Goal: Task Accomplishment & Management: Manage account settings

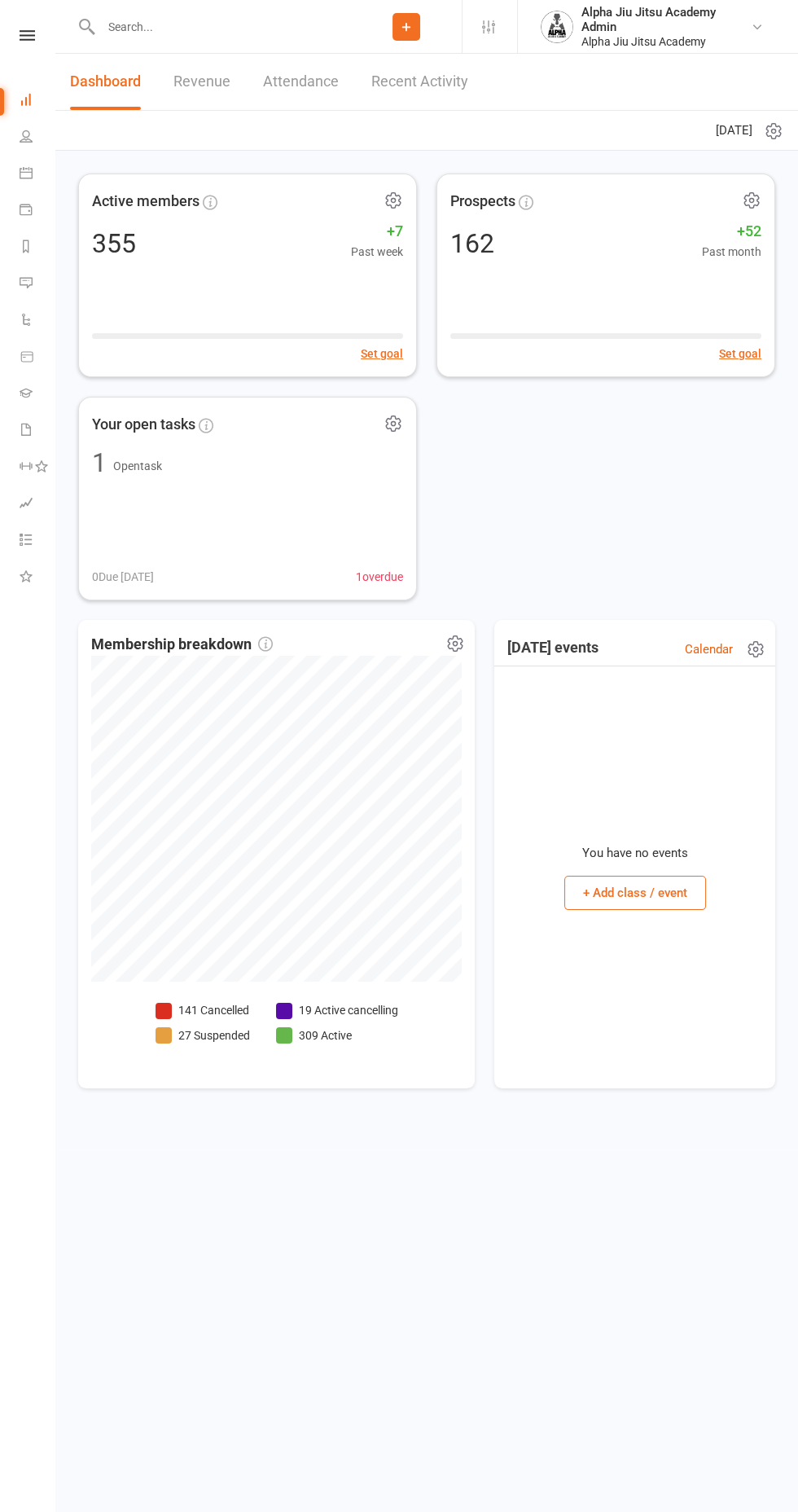
click at [119, 26] on input "text" at bounding box center [223, 26] width 255 height 22
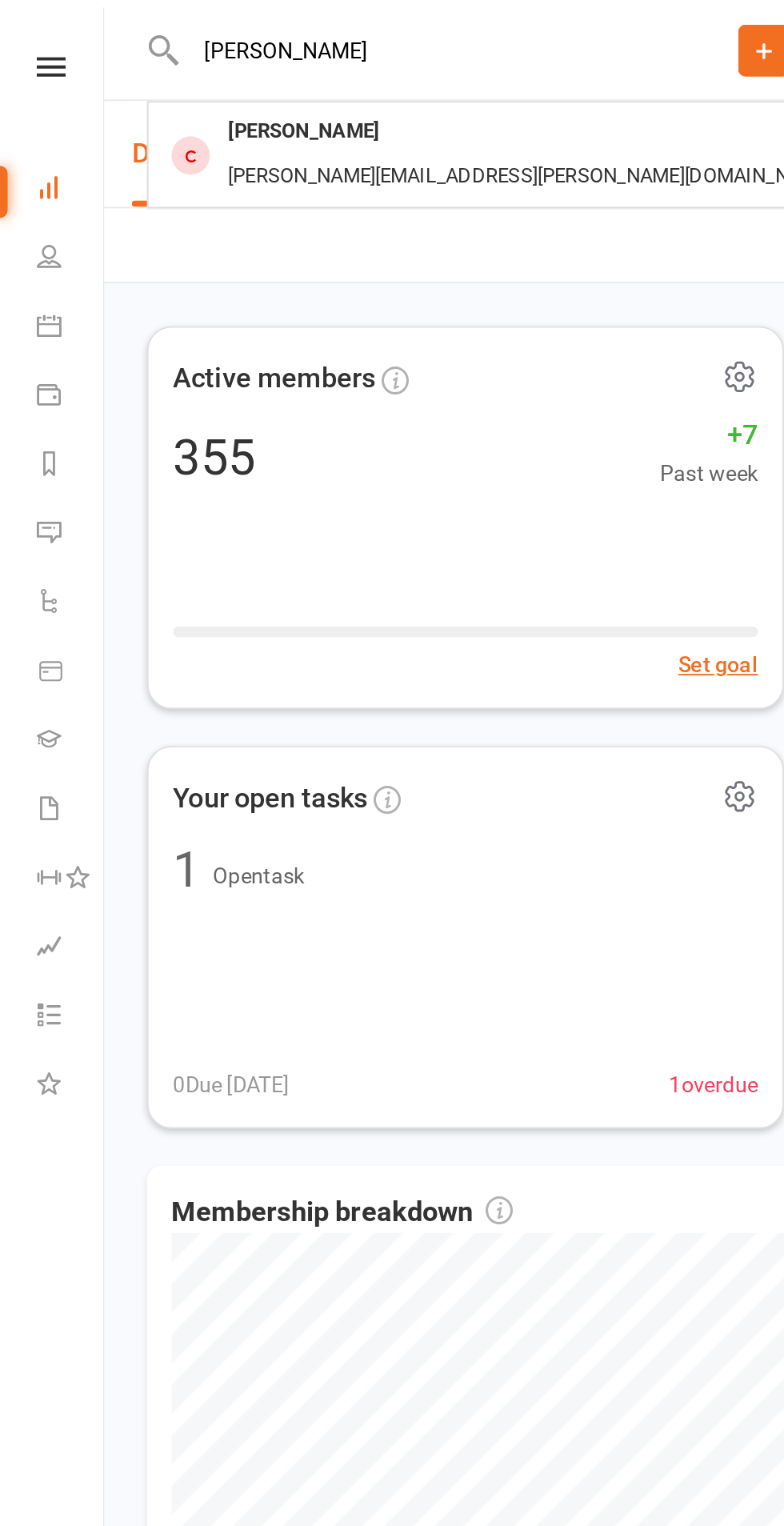
type input "[PERSON_NAME]"
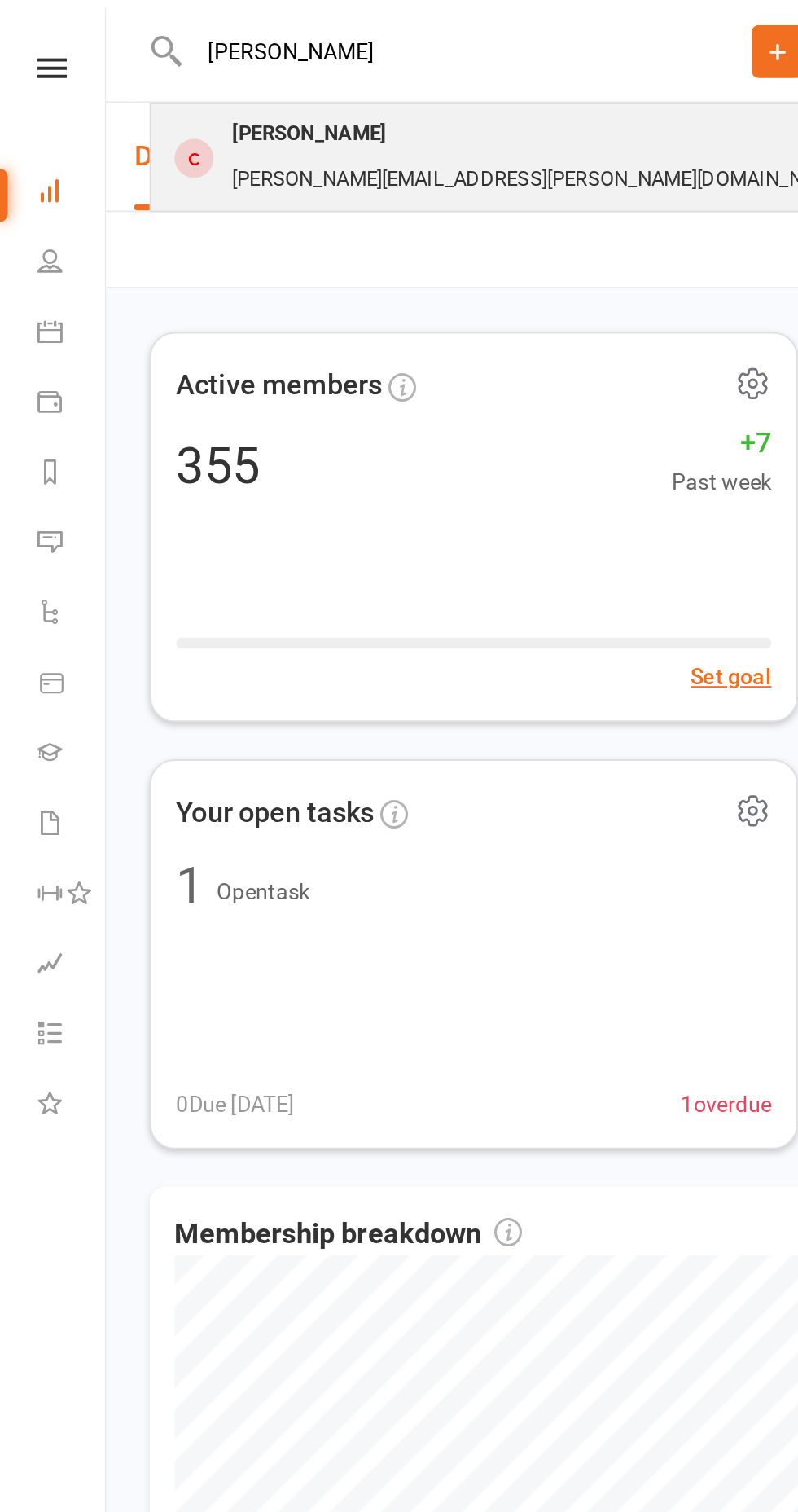
click at [329, 82] on div "[PERSON_NAME][EMAIL_ADDRESS][PERSON_NAME][DOMAIN_NAME]" at bounding box center [281, 94] width 331 height 23
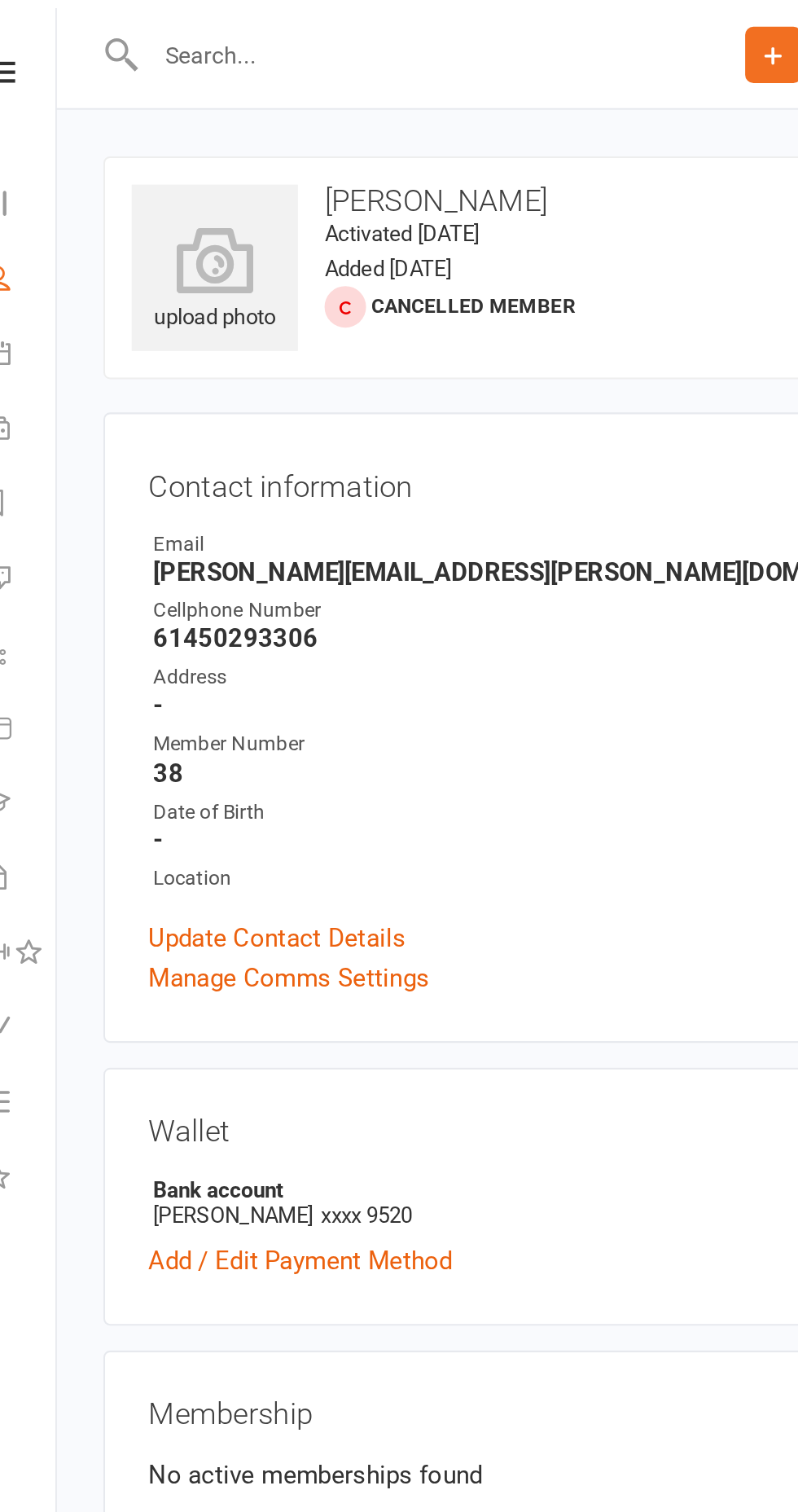
click at [173, 26] on input "text" at bounding box center [223, 26] width 255 height 22
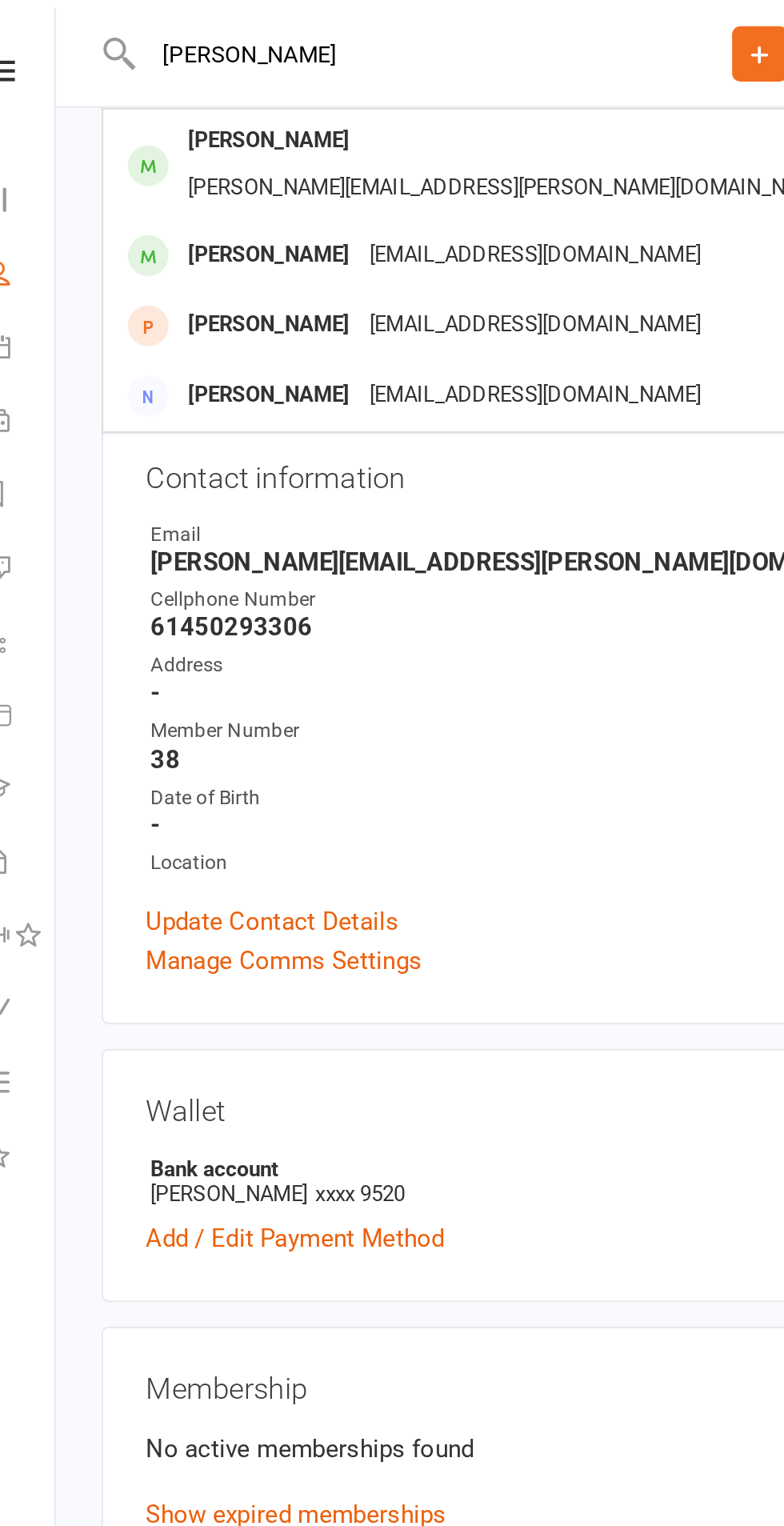
type input "[PERSON_NAME]"
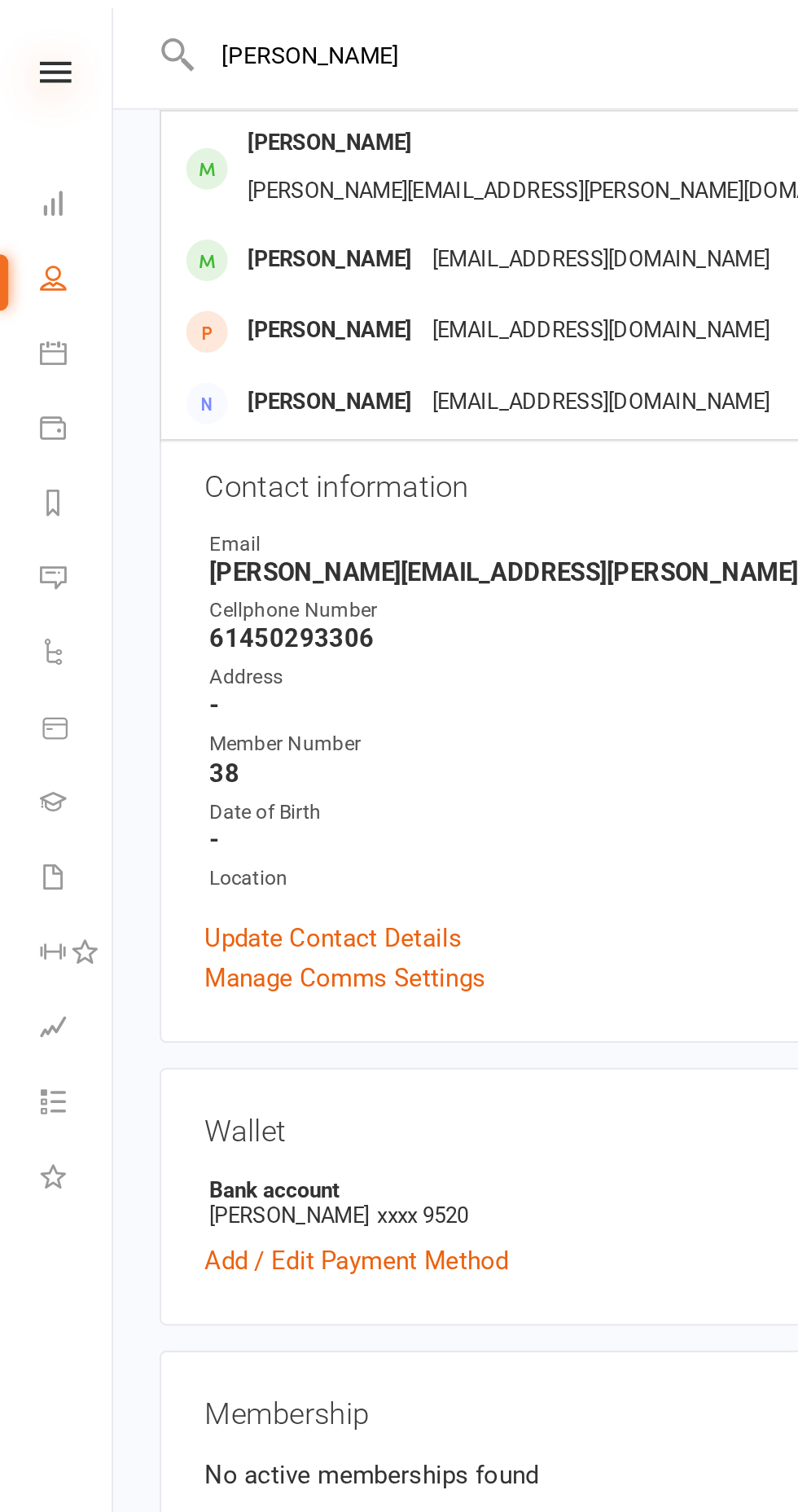
click at [28, 30] on icon at bounding box center [27, 35] width 16 height 11
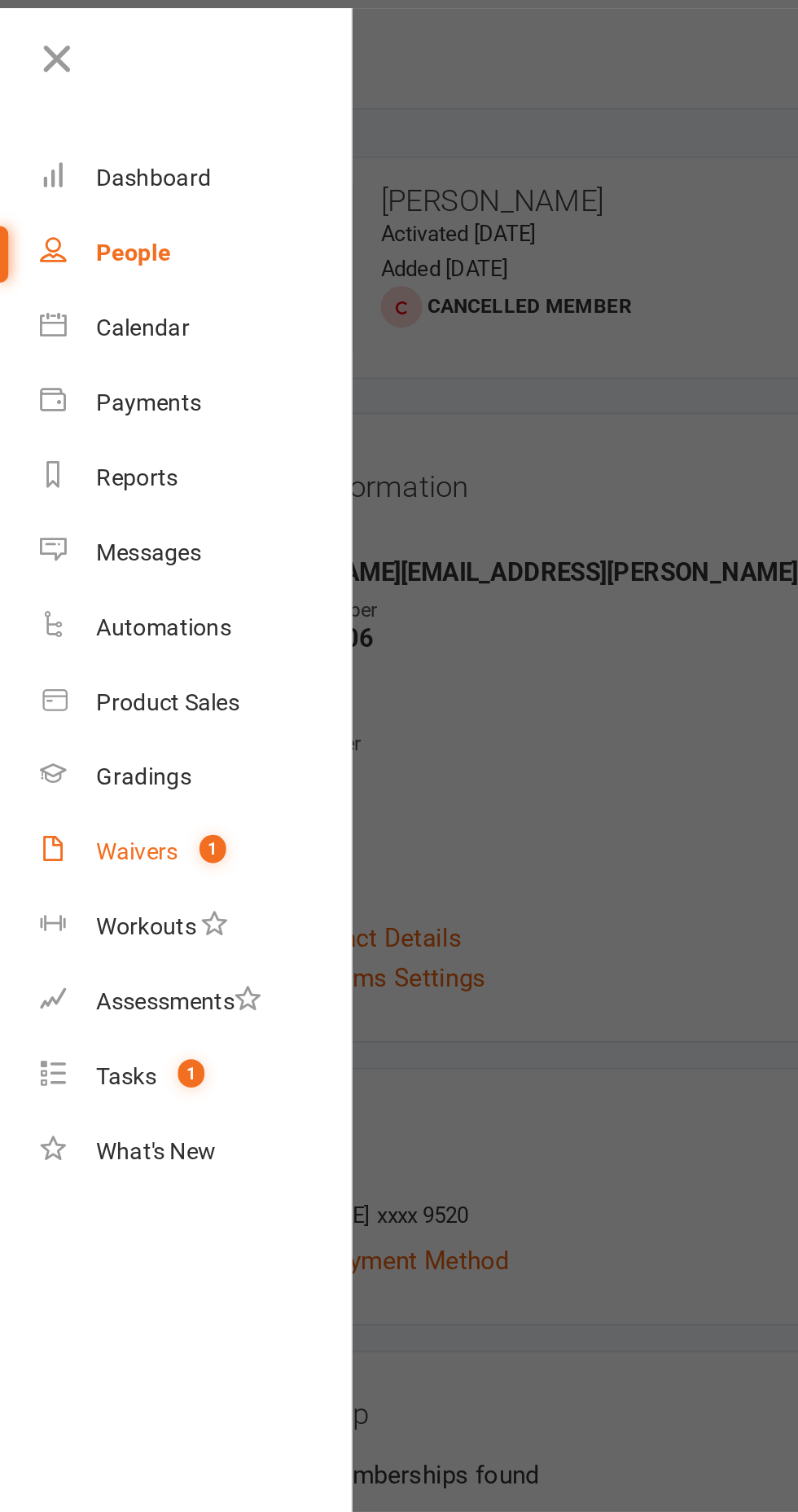
click at [91, 427] on link "Waivers 1" at bounding box center [97, 418] width 154 height 37
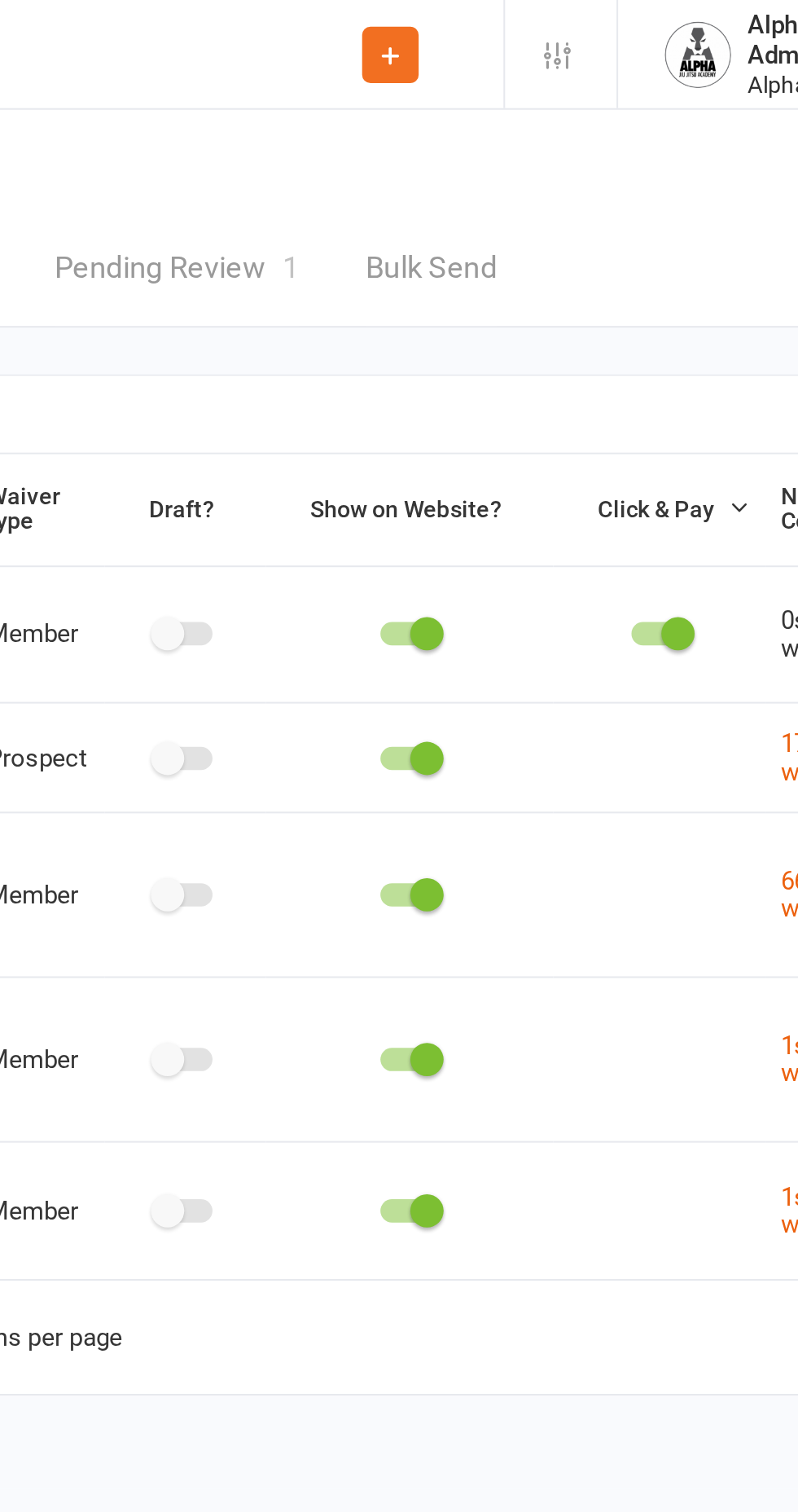
click at [315, 138] on link "Pending Review 1" at bounding box center [302, 132] width 120 height 57
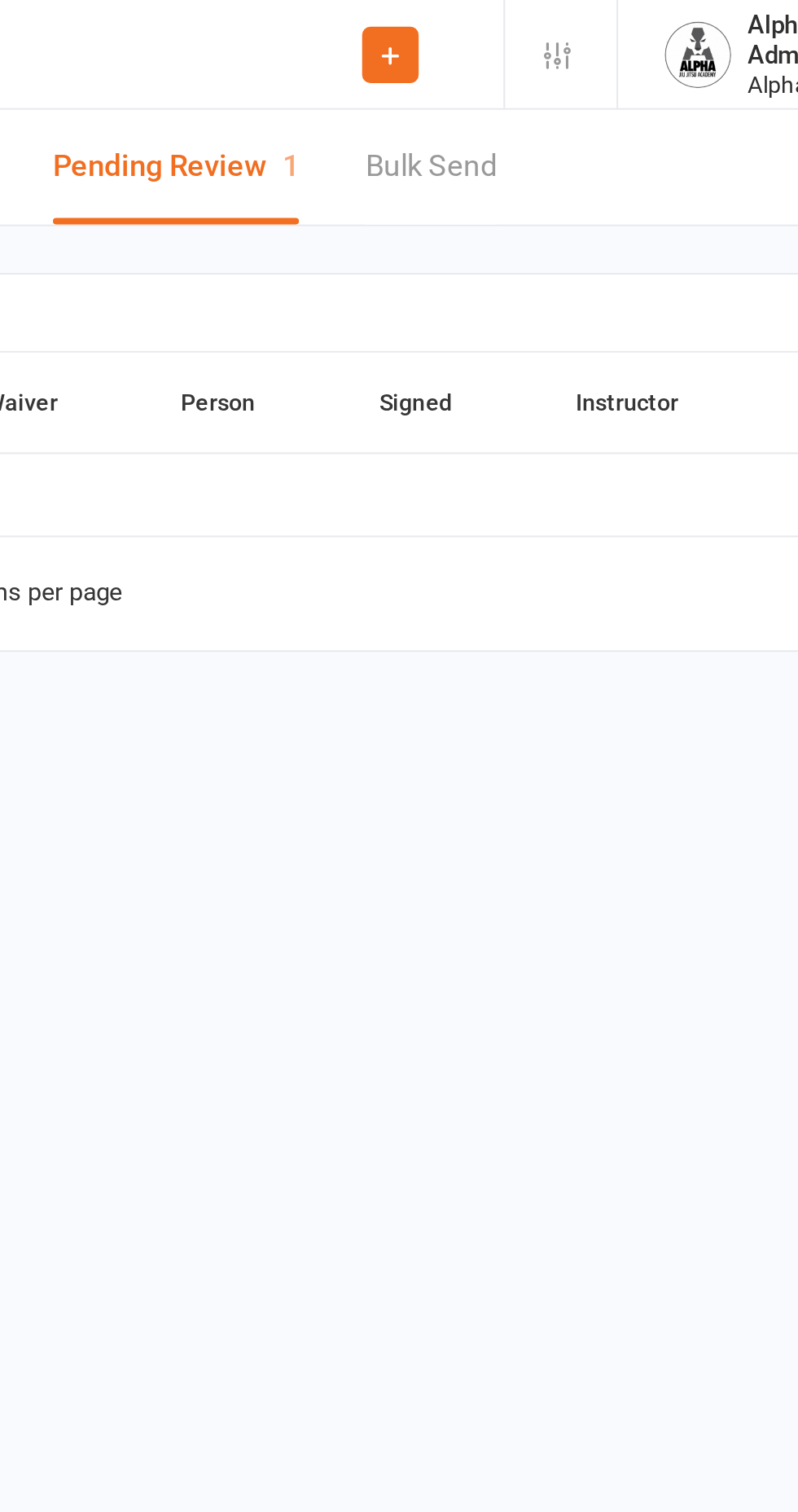
select select "50"
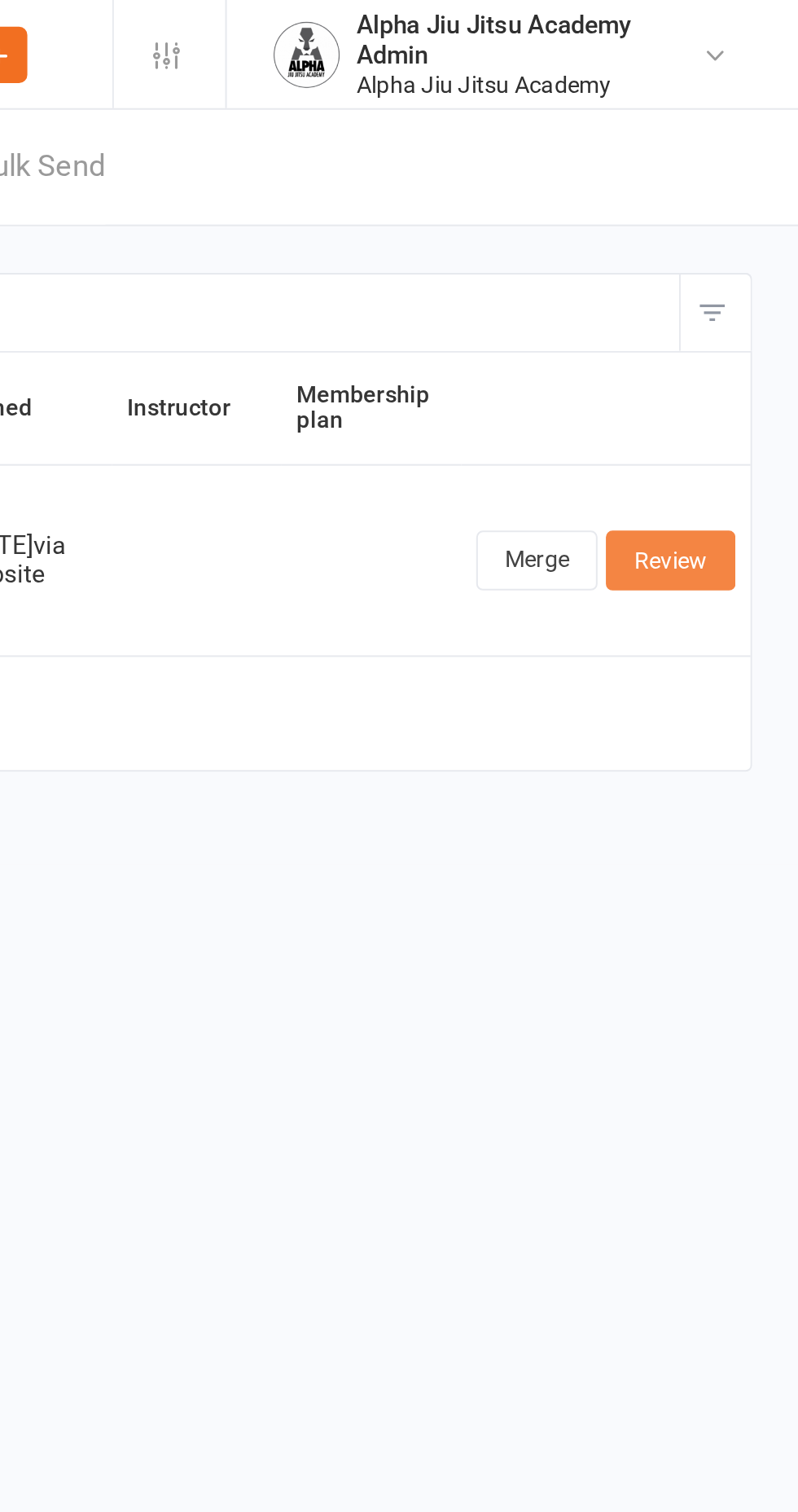
click at [762, 287] on link "Review" at bounding box center [735, 274] width 63 height 29
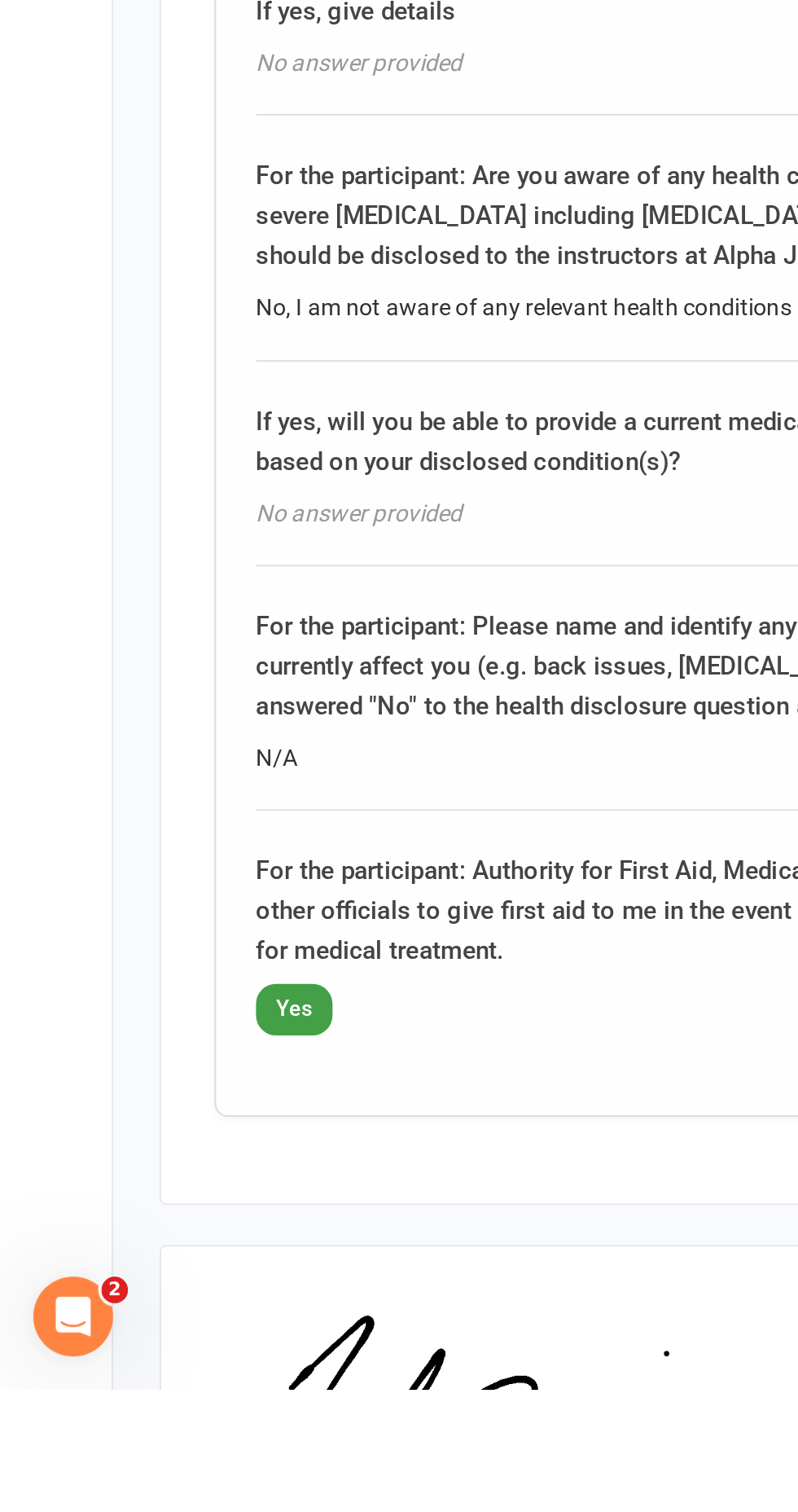
scroll to position [3598, 0]
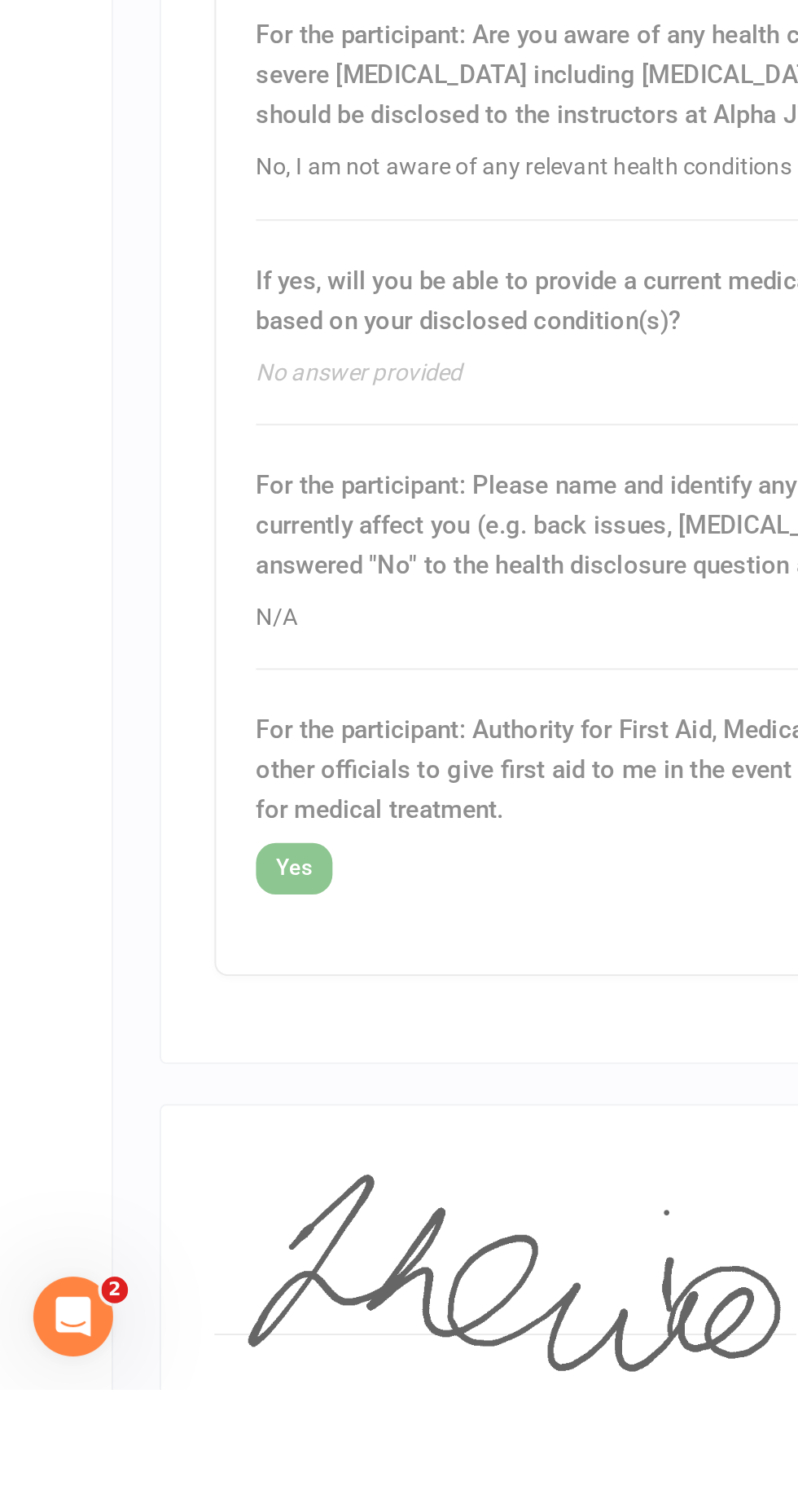
select select "50"
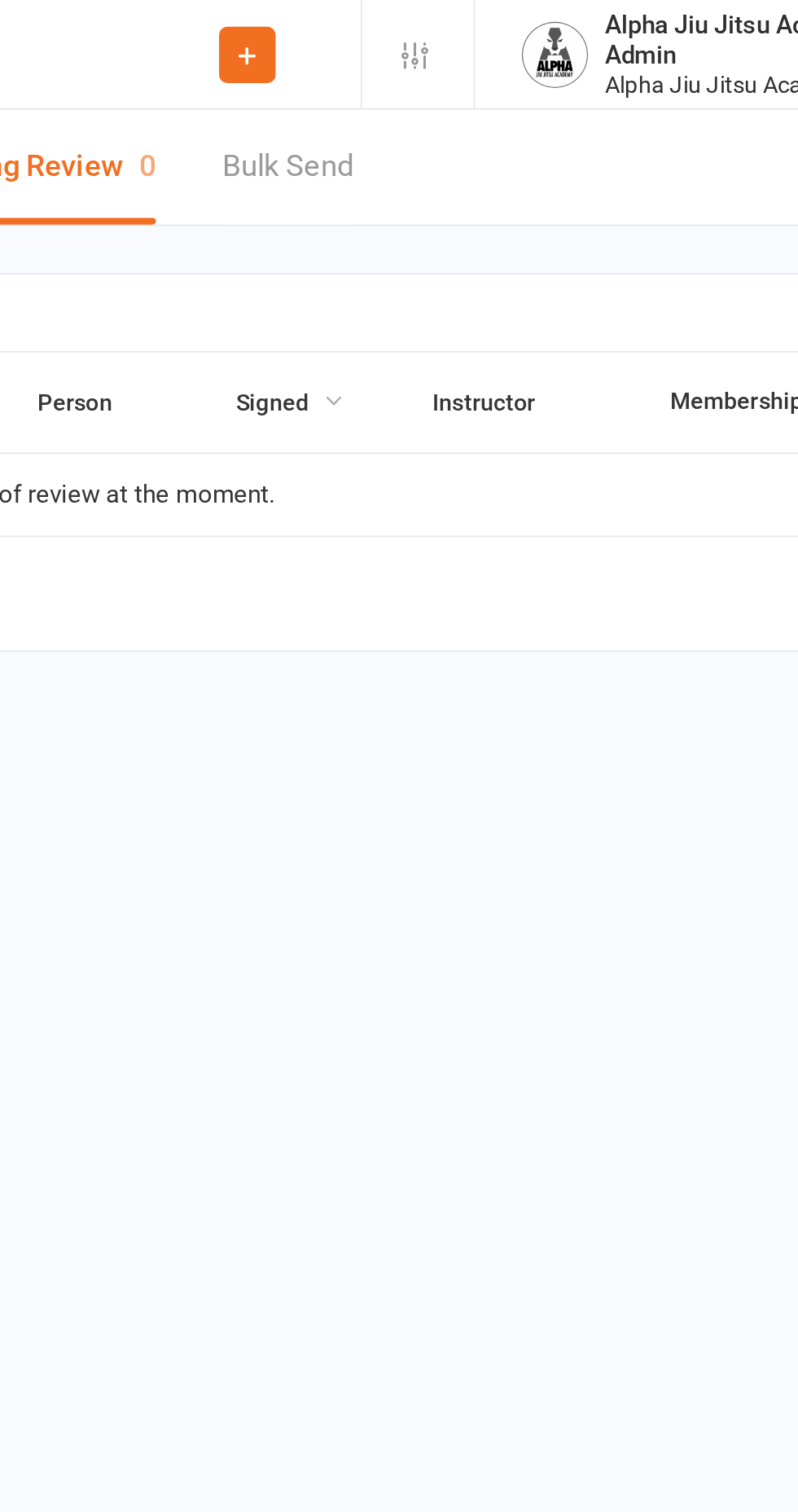
click at [418, 192] on span "Signed" at bounding box center [427, 196] width 54 height 13
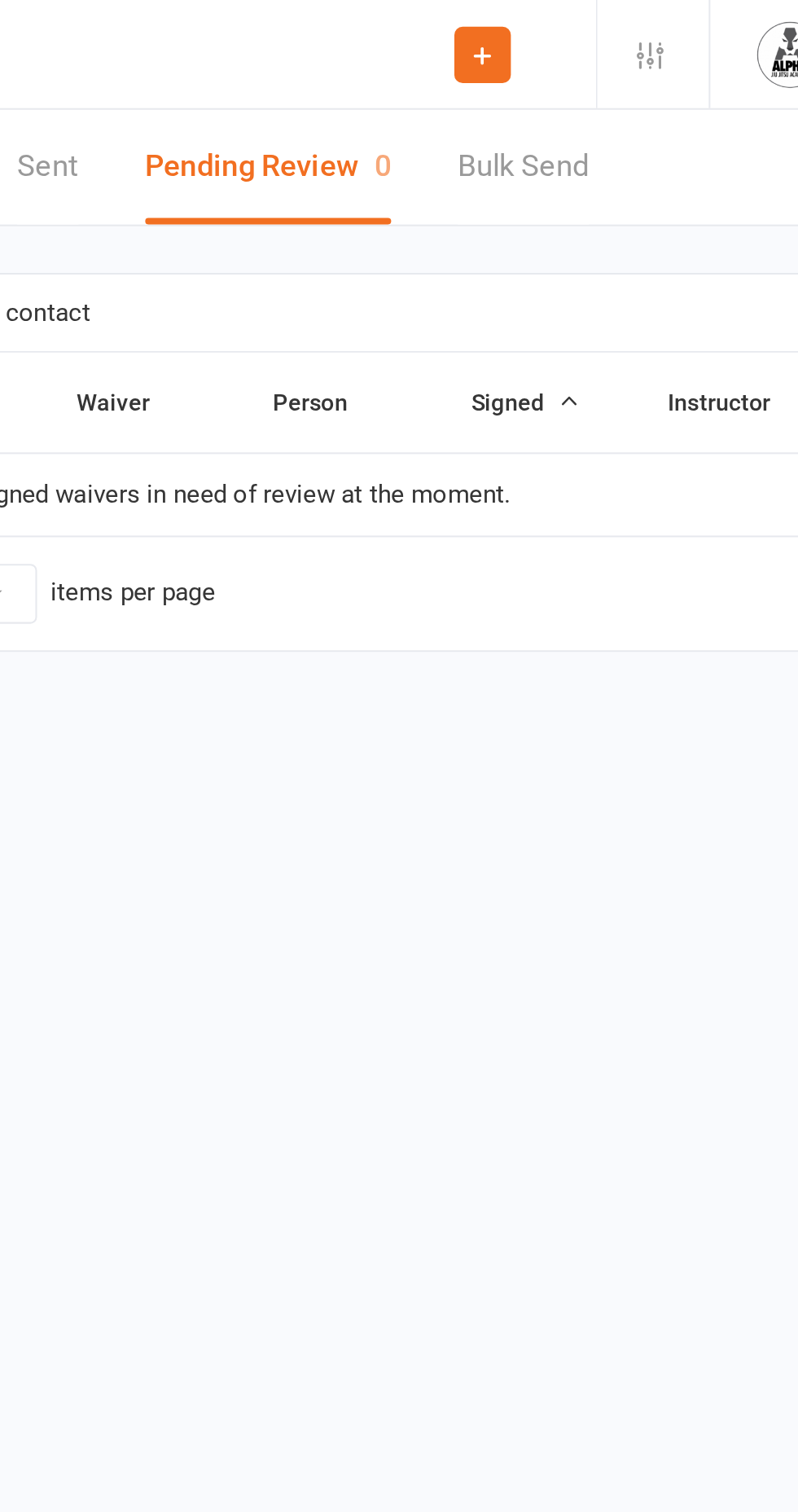
click at [448, 196] on icon "button" at bounding box center [449, 196] width 12 height 12
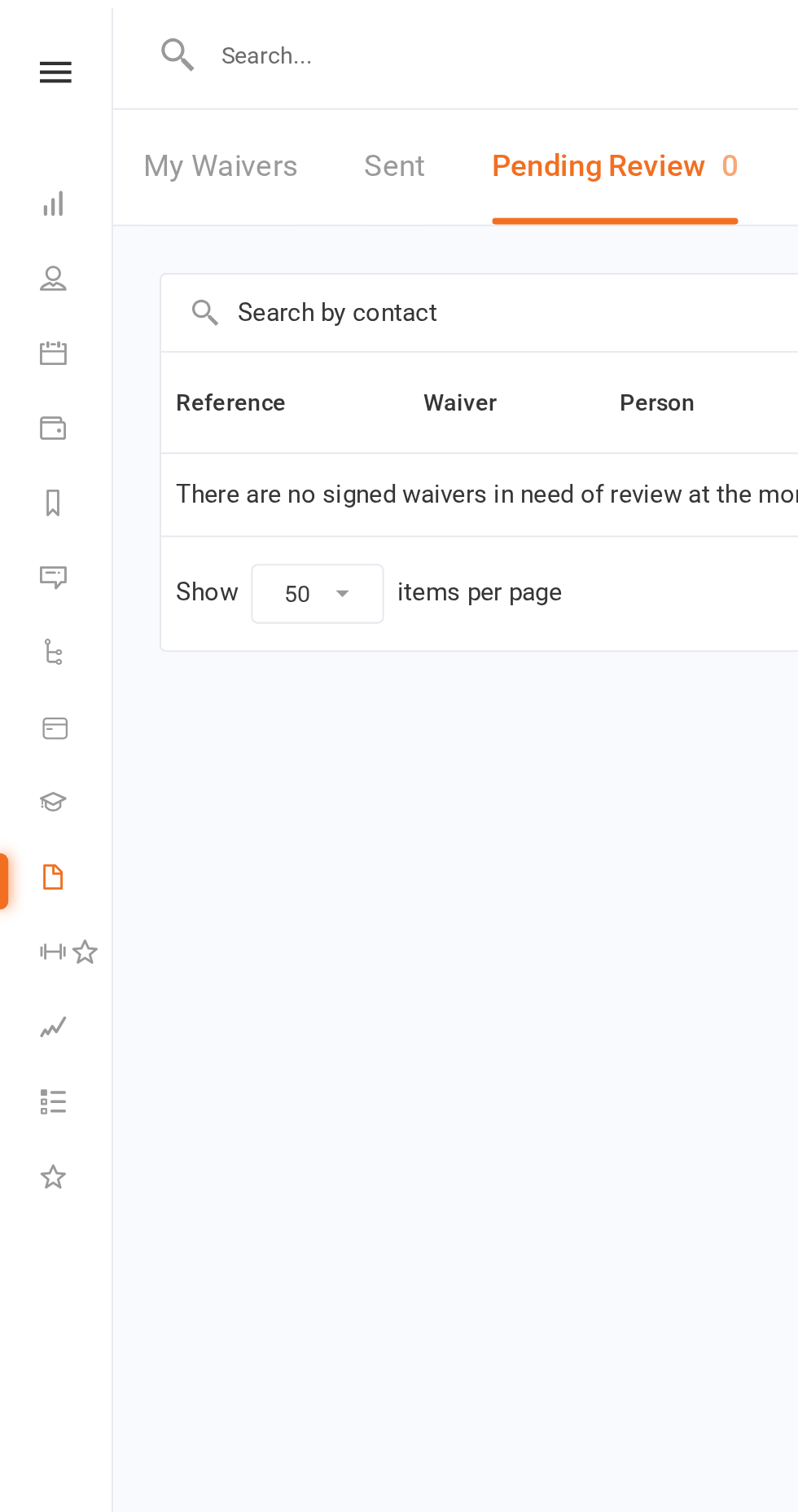
click at [171, 32] on input "text" at bounding box center [223, 26] width 255 height 22
click at [154, 24] on input "text" at bounding box center [223, 26] width 255 height 22
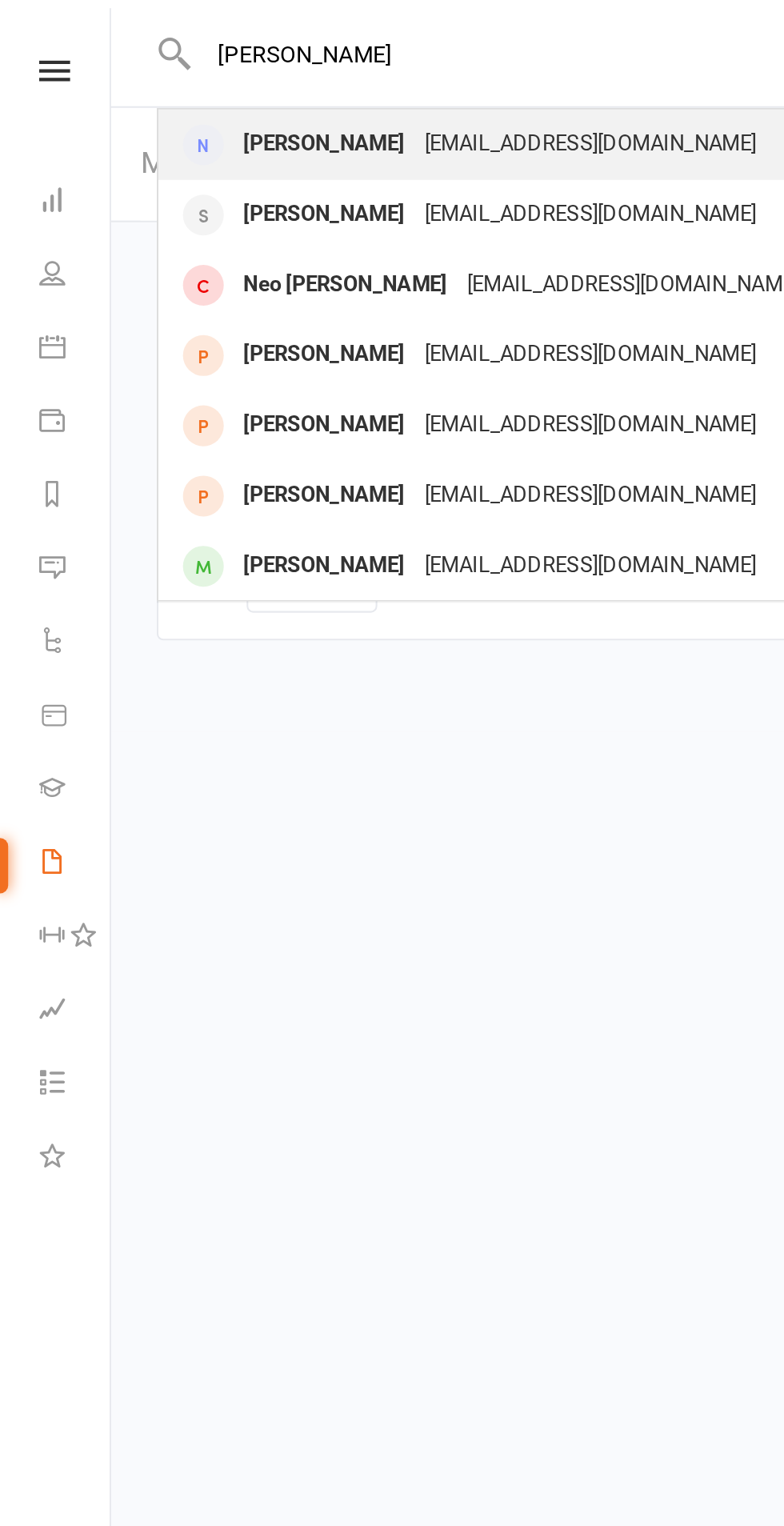
type input "[PERSON_NAME]"
click at [258, 77] on div "[EMAIL_ADDRESS][DOMAIN_NAME]" at bounding box center [289, 71] width 172 height 23
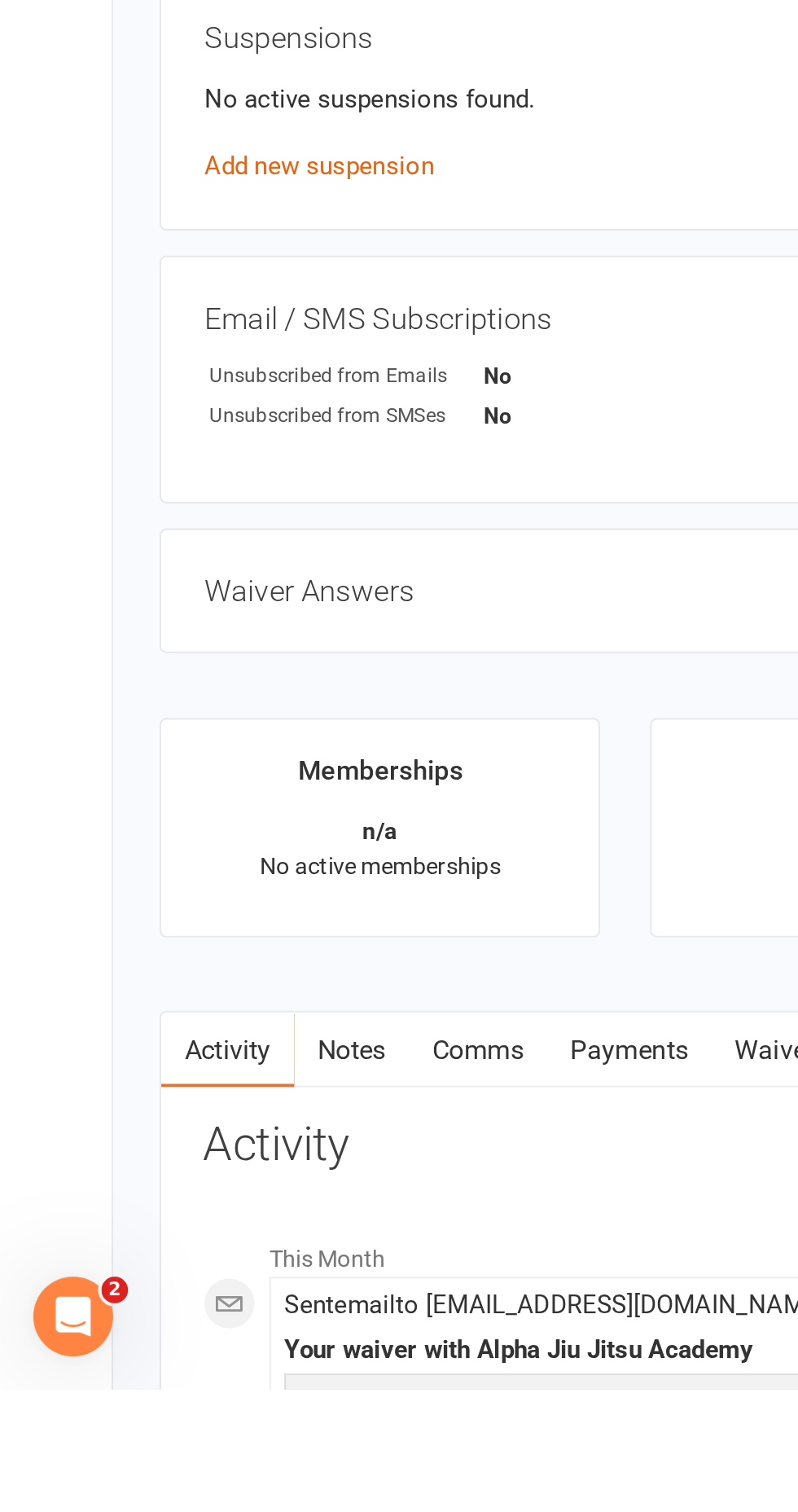
scroll to position [135, 0]
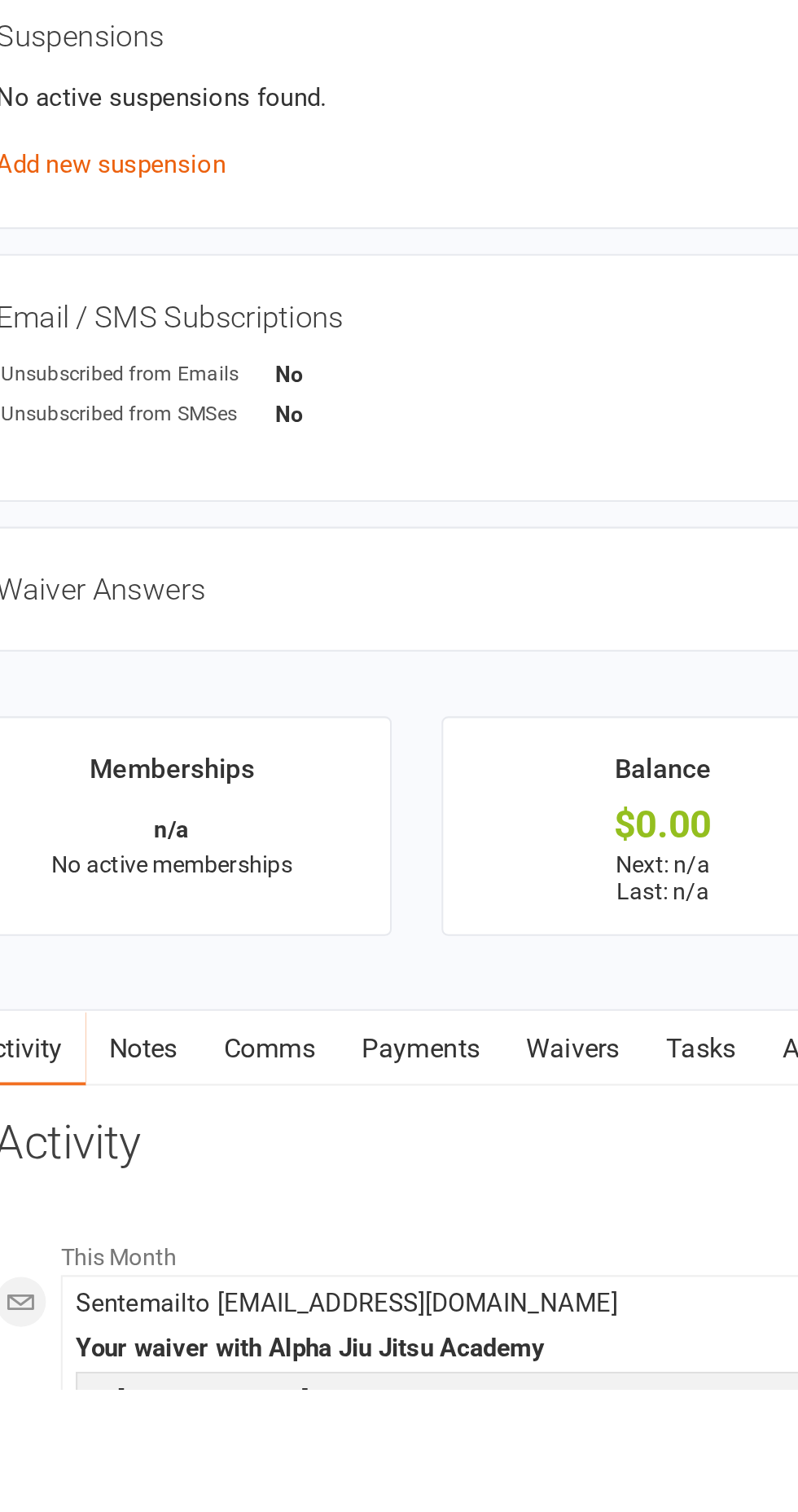
click at [391, 1344] on link "Waivers" at bounding box center [383, 1345] width 68 height 37
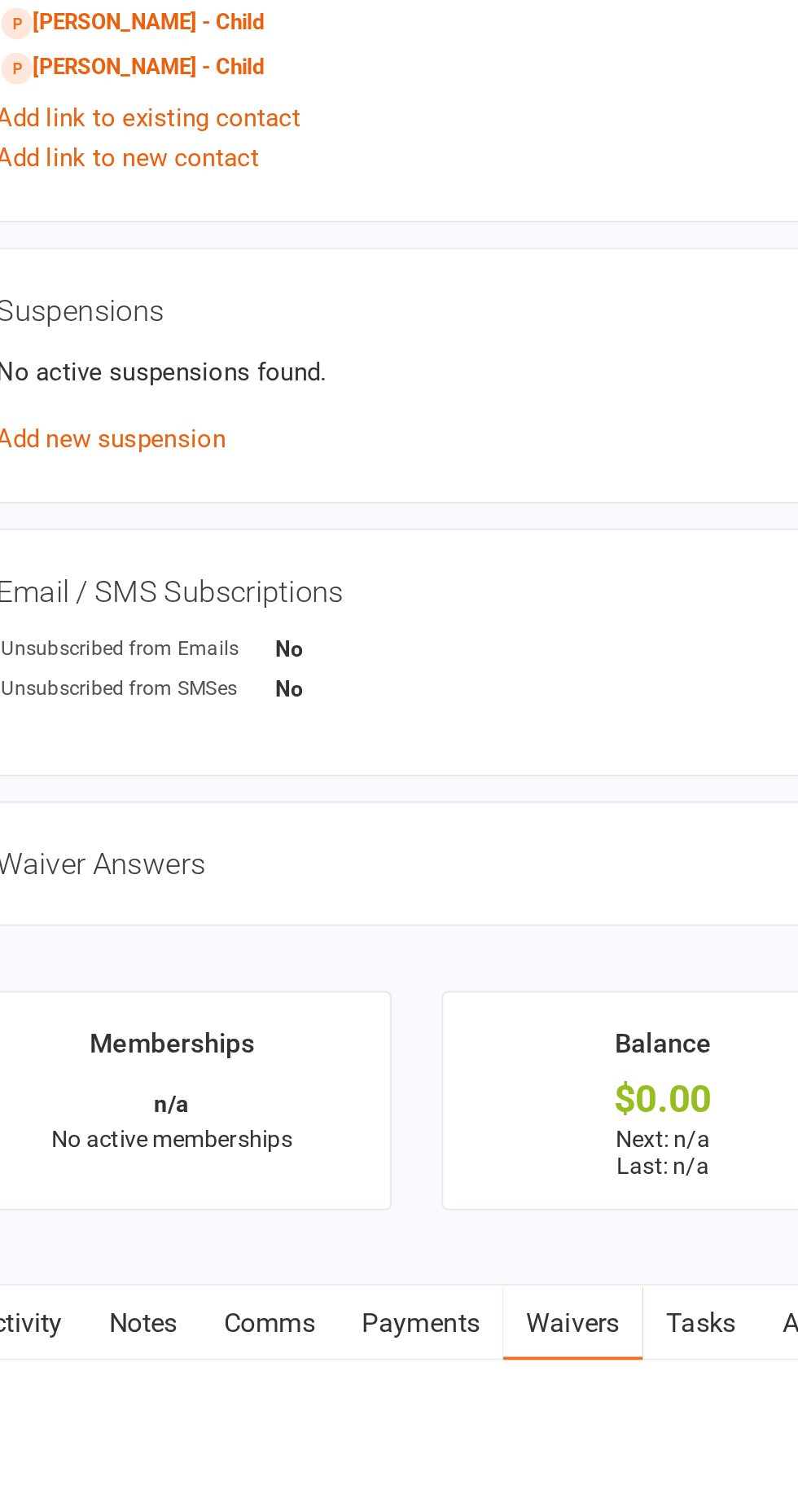
scroll to position [135, 0]
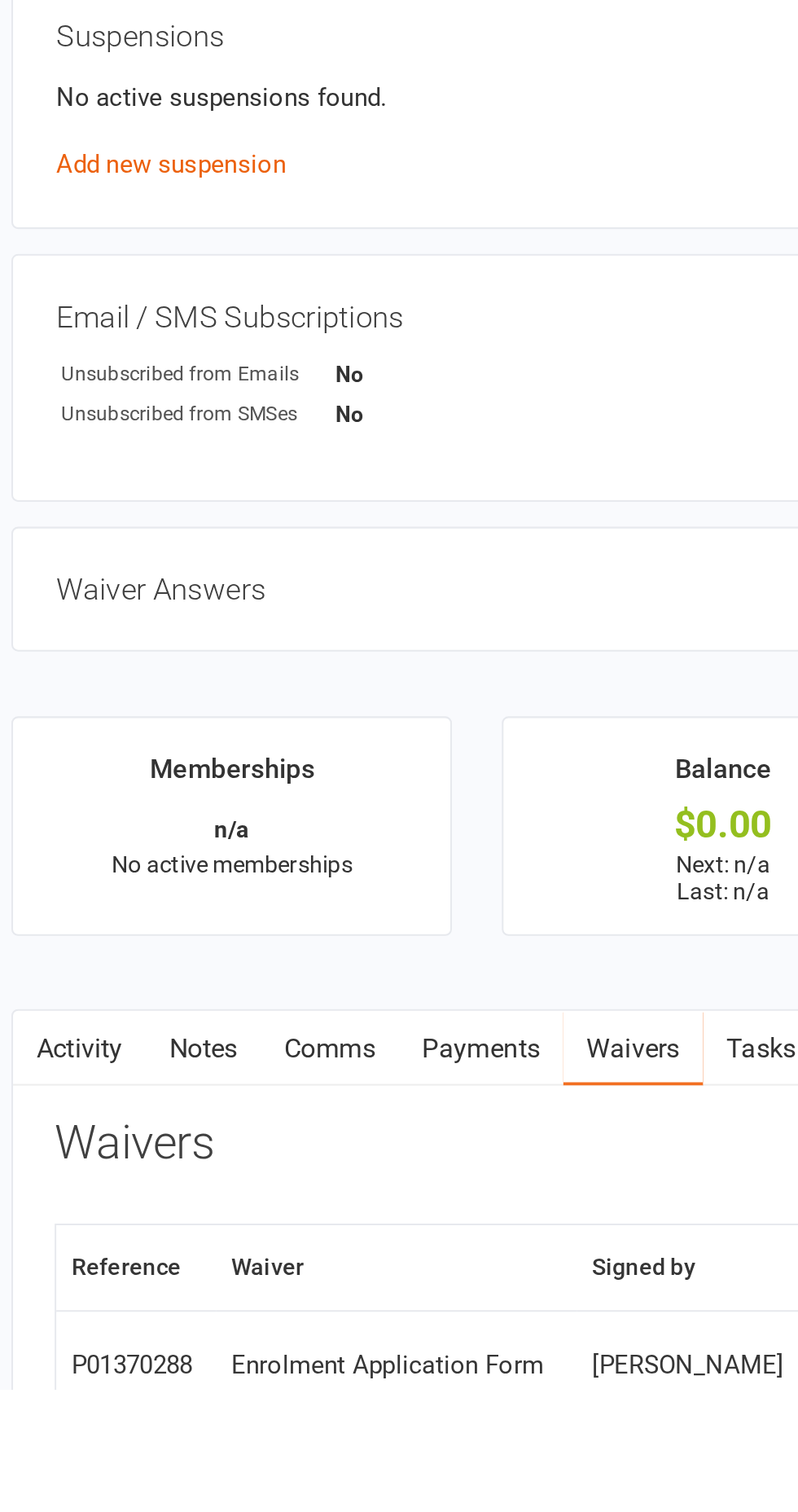
click at [159, 1493] on div "P01370288" at bounding box center [139, 1500] width 63 height 14
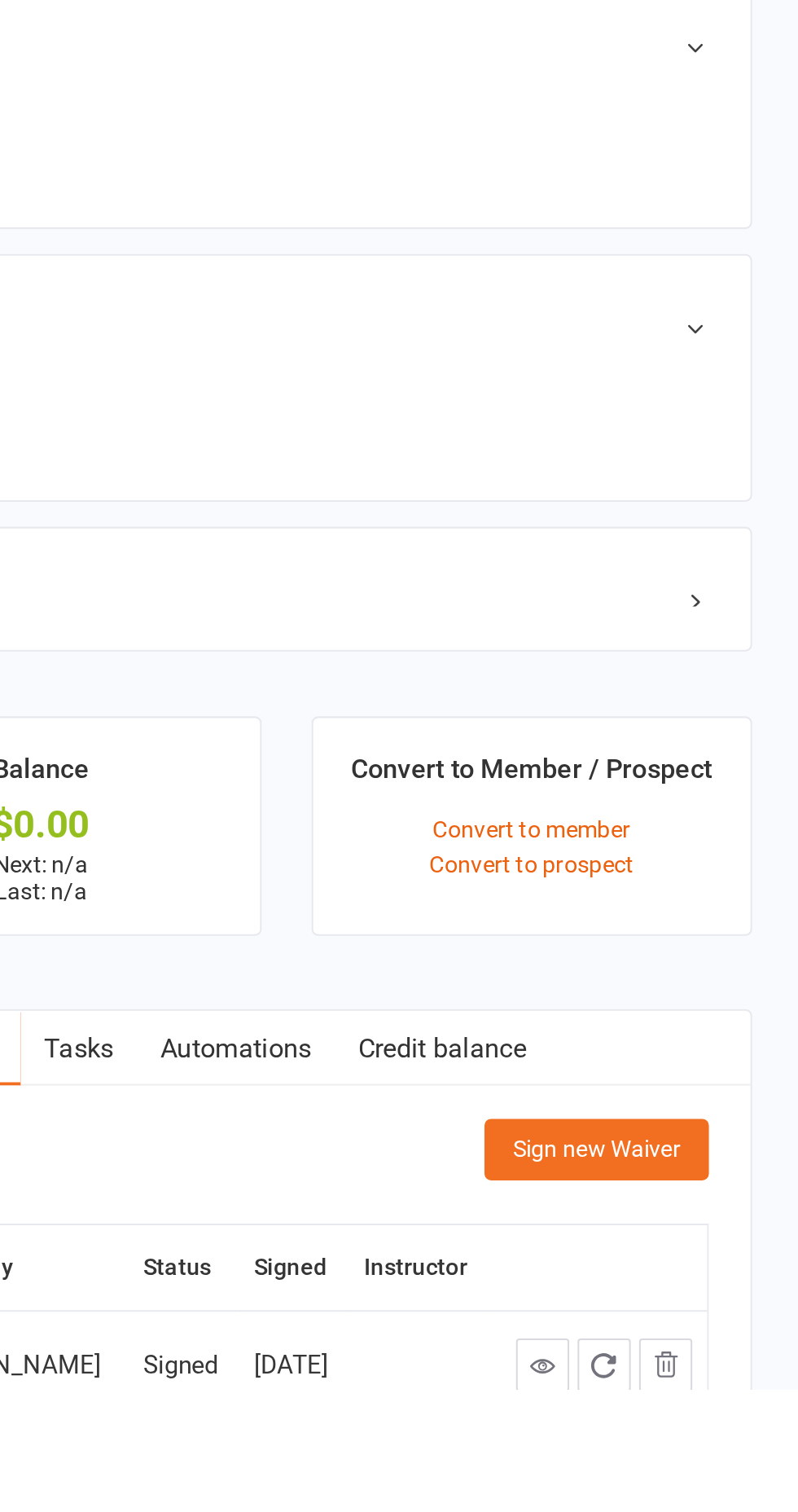
click at [667, 1498] on icon at bounding box center [673, 1499] width 13 height 13
